Goal: Transaction & Acquisition: Subscribe to service/newsletter

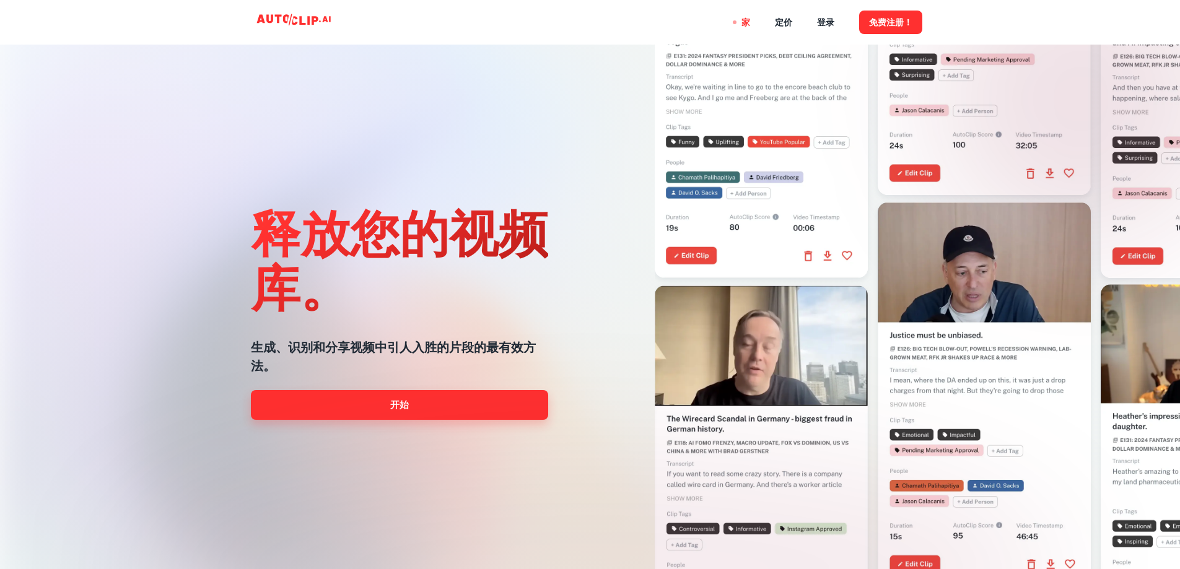
click at [359, 406] on link "开始" at bounding box center [399, 405] width 297 height 30
